Goal: Transaction & Acquisition: Download file/media

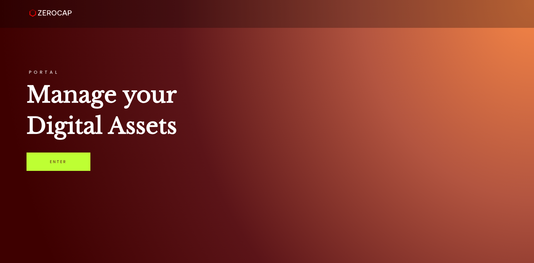
click at [57, 165] on link "Enter" at bounding box center [58, 162] width 64 height 18
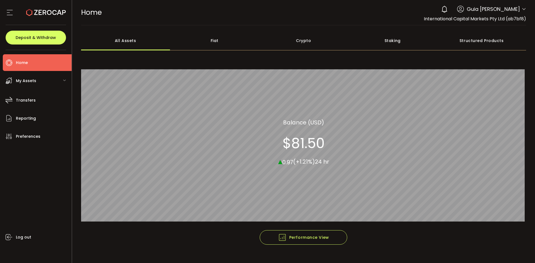
click at [492, 4] on div "0 Guia Camille Valderama Account International Capital Markets Pty Ltd (ab7bf8)…" at bounding box center [483, 9] width 88 height 12
click at [522, 6] on div "0 Guia Camille Valderama Account International Capital Markets Pty Ltd (ab7bf8)…" at bounding box center [483, 9] width 88 height 12
click at [523, 9] on icon at bounding box center [524, 9] width 4 height 4
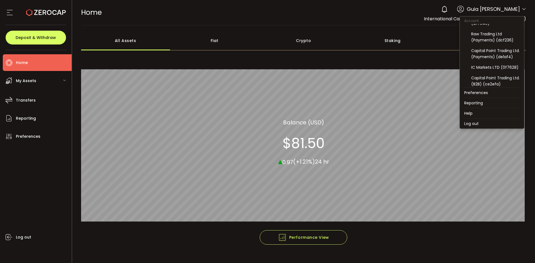
scroll to position [60, 0]
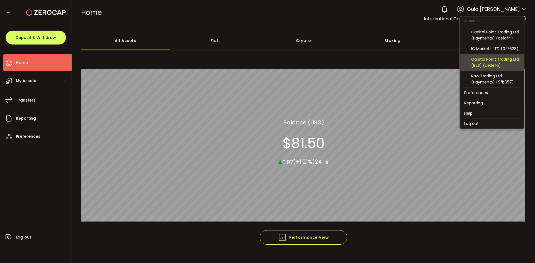
click at [503, 59] on div "Capital Point Trading Ltd. (B2B) (ce2efa)" at bounding box center [495, 62] width 49 height 12
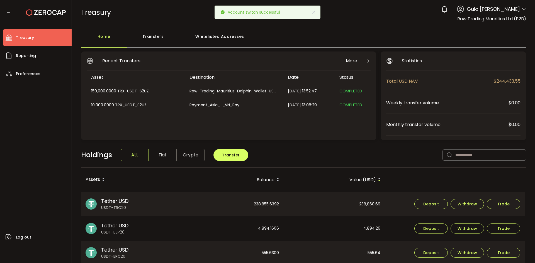
scroll to position [43, 0]
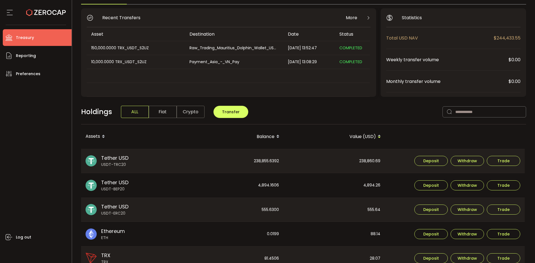
click at [208, 64] on div "Payment_Asia_-_VN_Pay" at bounding box center [234, 62] width 98 height 6
click at [355, 61] on span "COMPLETED" at bounding box center [351, 62] width 23 height 6
click at [295, 62] on div "2025-06-23 13:08:29" at bounding box center [310, 62] width 52 height 6
click at [31, 55] on span "Reporting" at bounding box center [26, 56] width 20 height 8
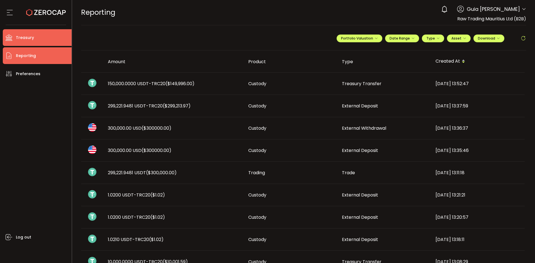
click at [30, 39] on span "Treasury" at bounding box center [25, 38] width 18 height 8
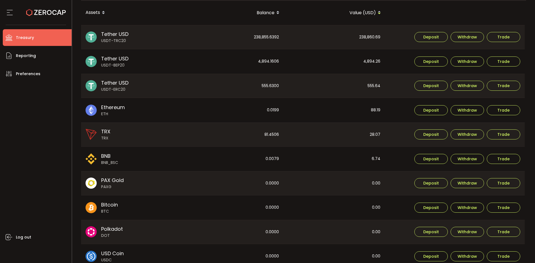
scroll to position [139, 0]
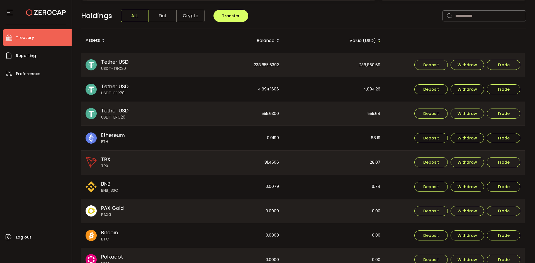
click at [364, 64] on div "238,860.69" at bounding box center [334, 65] width 101 height 24
copy div "238,860.69"
click at [370, 88] on div "4,894.26" at bounding box center [334, 89] width 101 height 25
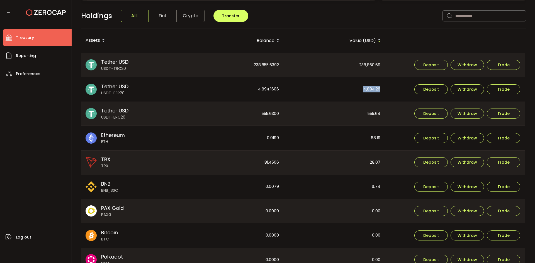
copy div "4,894.26"
click at [370, 114] on div "555.64" at bounding box center [334, 114] width 101 height 24
copy div "555.64"
click at [274, 60] on div "238,855.6392" at bounding box center [233, 65] width 101 height 24
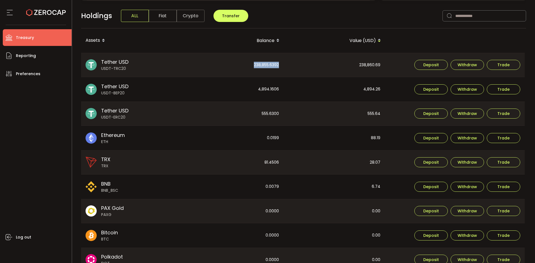
drag, startPoint x: 274, startPoint y: 60, endPoint x: 273, endPoint y: 64, distance: 4.2
click at [273, 62] on div "238,855.6392" at bounding box center [233, 65] width 101 height 24
click at [273, 64] on div "238,855.6392" at bounding box center [233, 65] width 101 height 24
copy div "238,855.6392"
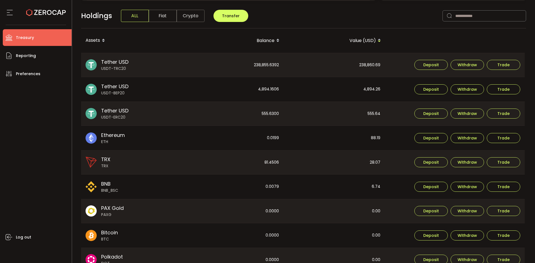
click at [275, 89] on div "4,894.1606" at bounding box center [233, 89] width 101 height 25
copy div "4,894.1606"
click at [270, 116] on div "555.6300" at bounding box center [233, 114] width 101 height 24
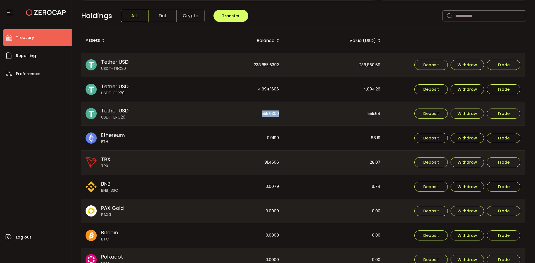
copy div "555.6300"
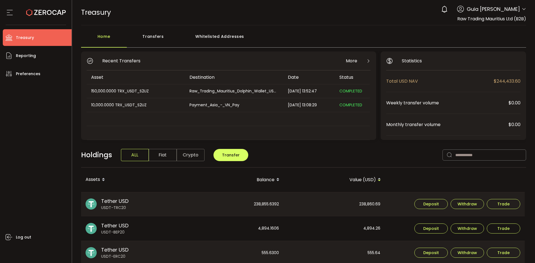
click at [522, 9] on icon at bounding box center [524, 9] width 4 height 4
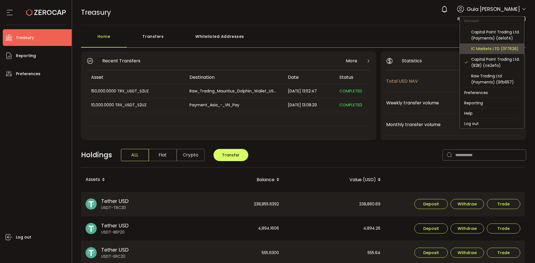
scroll to position [60, 0]
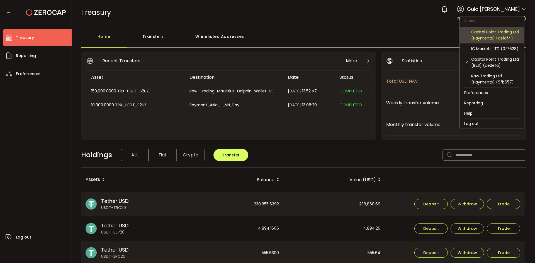
click at [501, 33] on div "Capital Point Trading Ltd. (Payments) (de1af4)" at bounding box center [495, 35] width 49 height 12
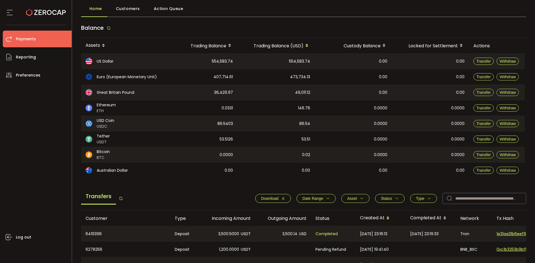
scroll to position [56, 0]
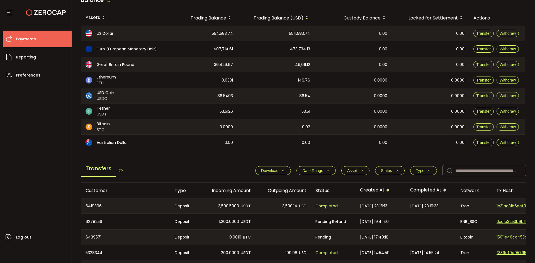
click at [261, 172] on span "Download" at bounding box center [269, 171] width 17 height 4
click at [39, 136] on div "Log out" at bounding box center [37, 172] width 69 height 176
